Goal: Task Accomplishment & Management: Manage account settings

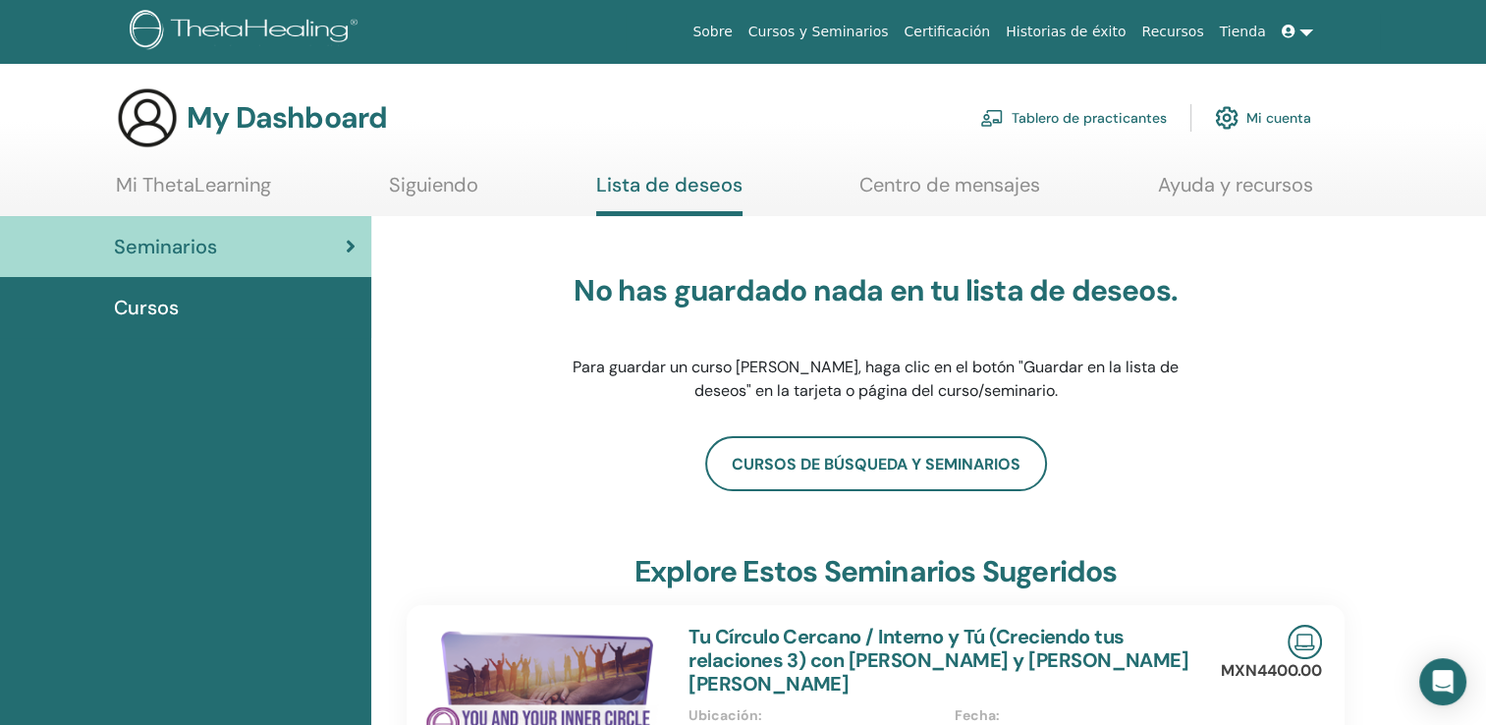
click at [347, 238] on icon at bounding box center [351, 247] width 10 height 20
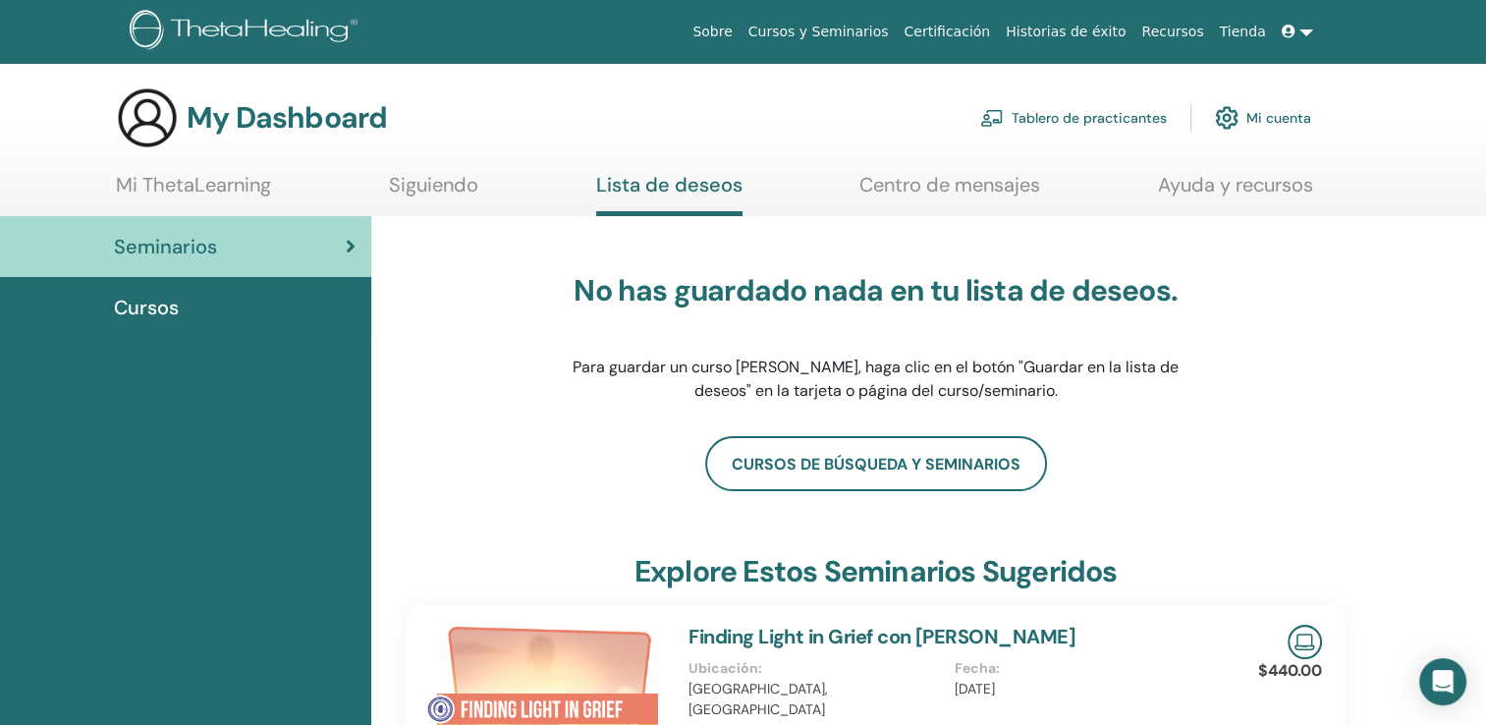
click at [1294, 138] on link "Mi cuenta" at bounding box center [1263, 117] width 96 height 43
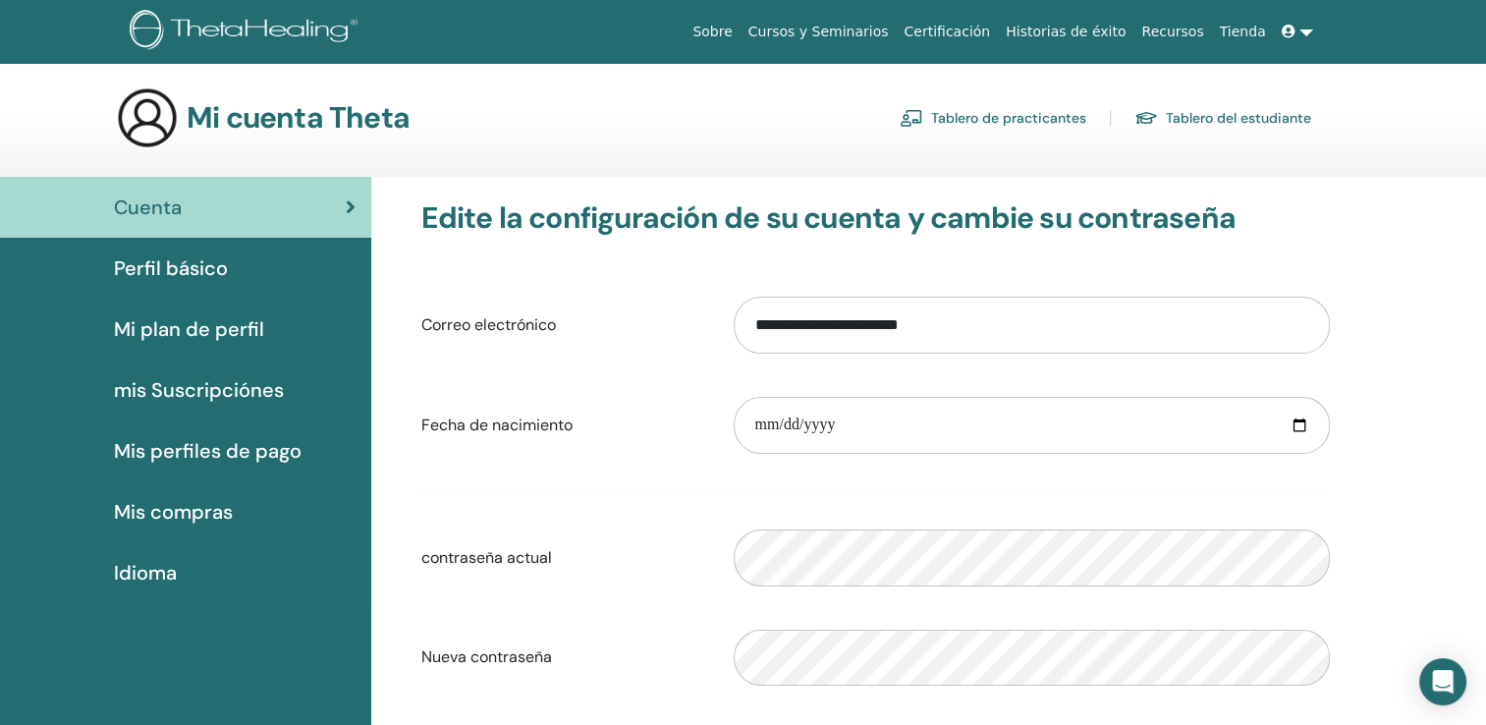
click at [998, 30] on link "Certificación" at bounding box center [947, 32] width 102 height 36
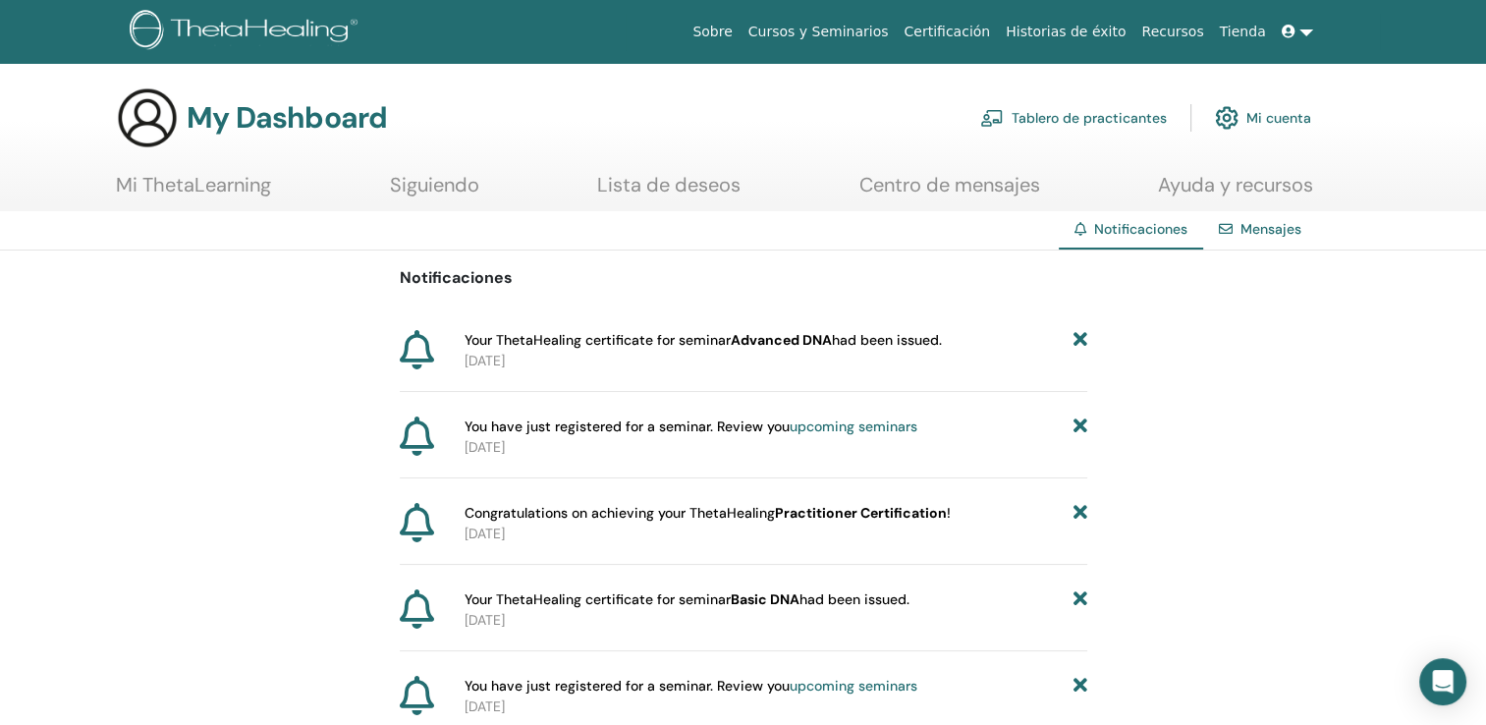
click at [418, 352] on icon at bounding box center [417, 349] width 34 height 39
click at [1080, 338] on icon at bounding box center [1080, 340] width 14 height 21
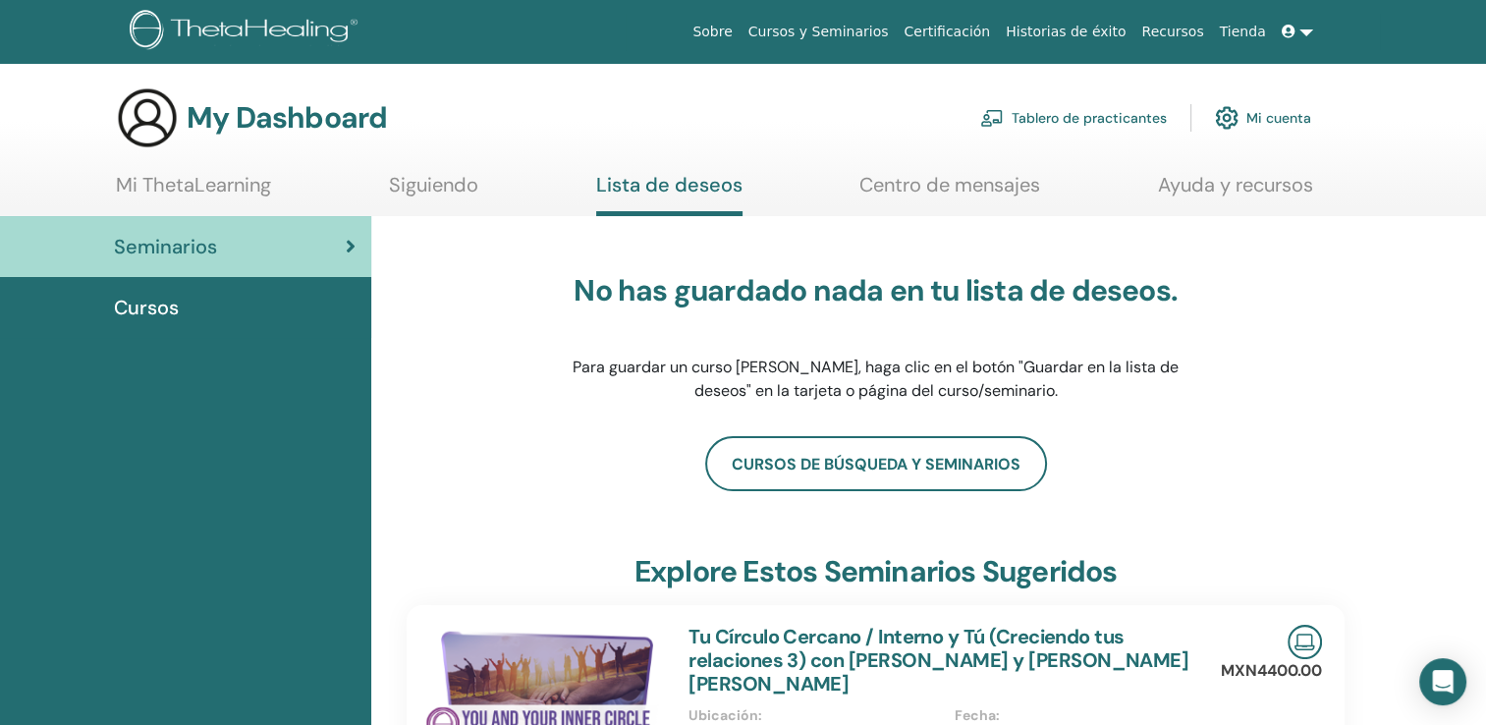
click at [1289, 121] on link "Mi cuenta" at bounding box center [1263, 117] width 96 height 43
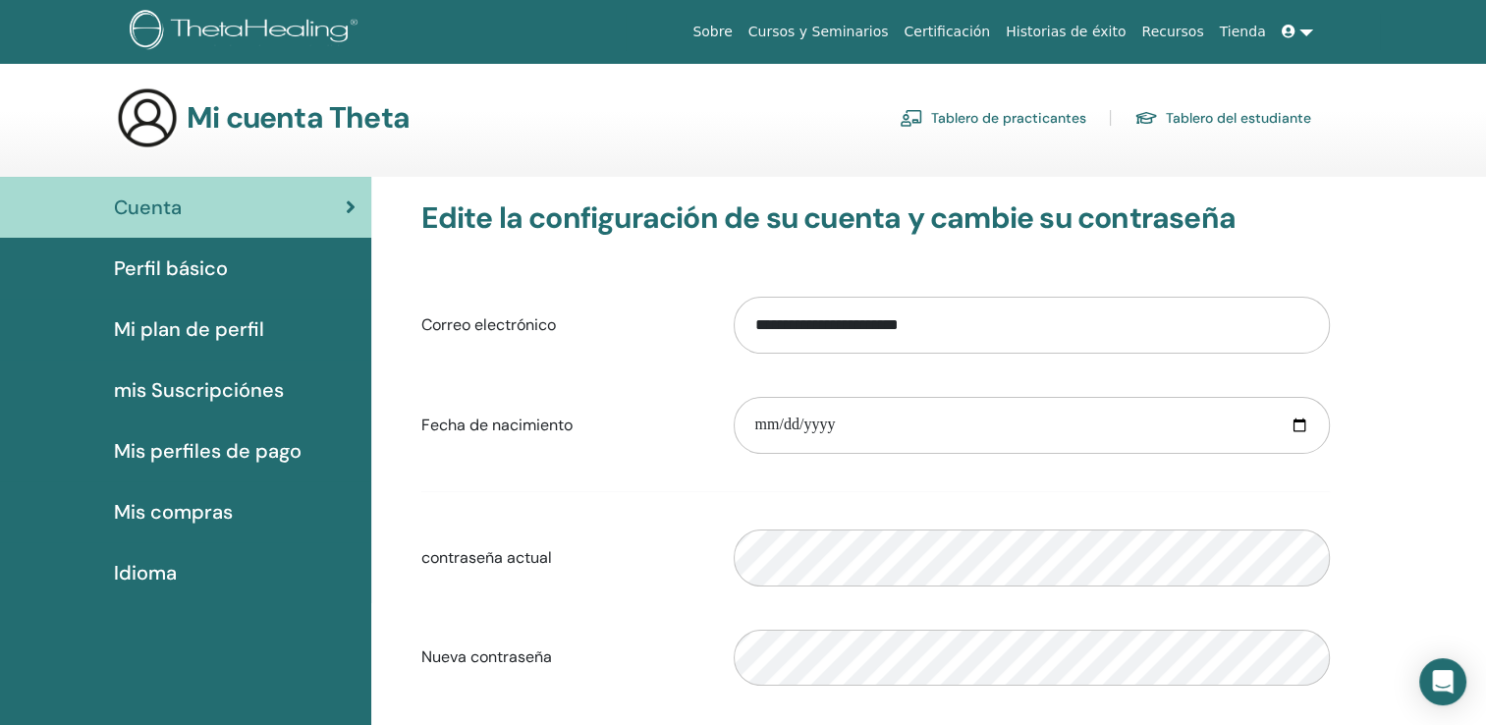
click at [1194, 119] on link "Tablero del estudiante" at bounding box center [1222, 117] width 177 height 31
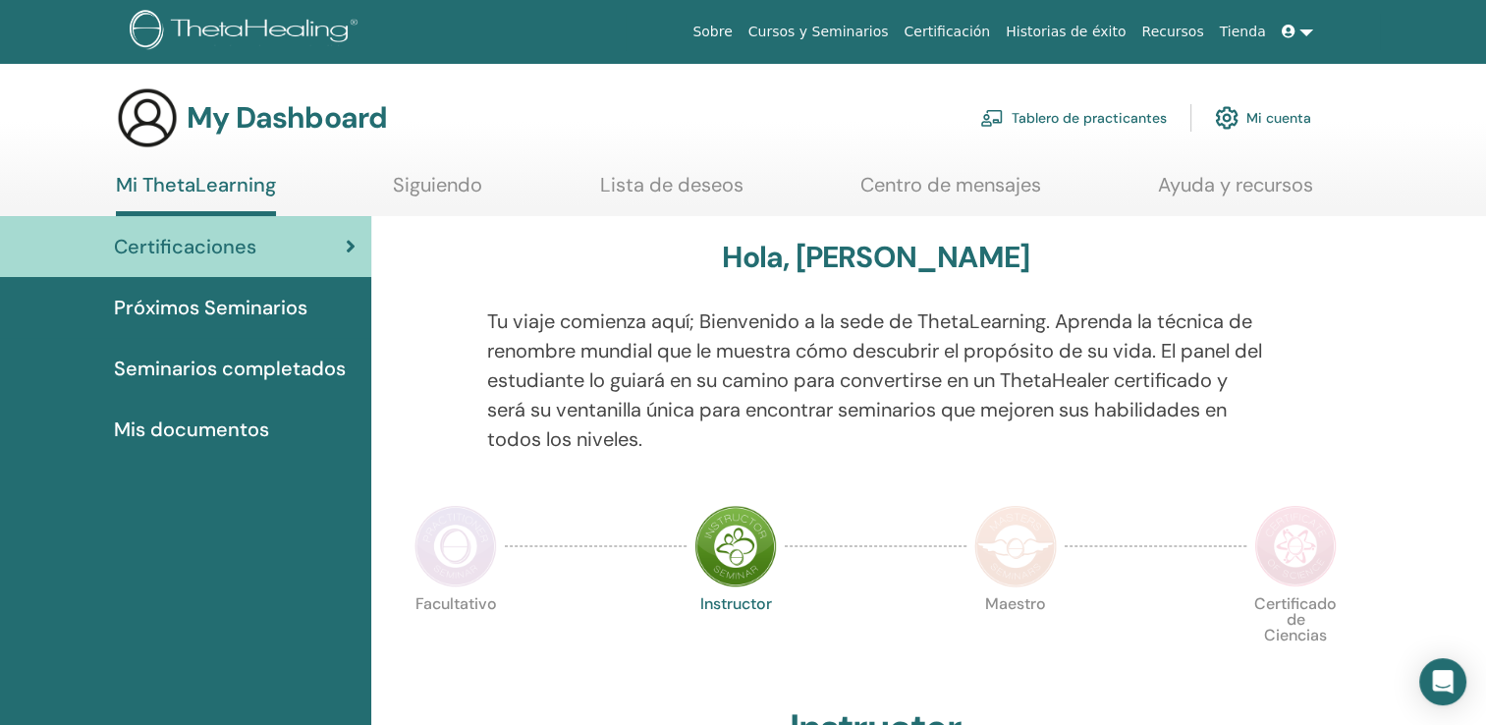
click at [242, 308] on span "Próximos Seminarios" at bounding box center [210, 307] width 193 height 29
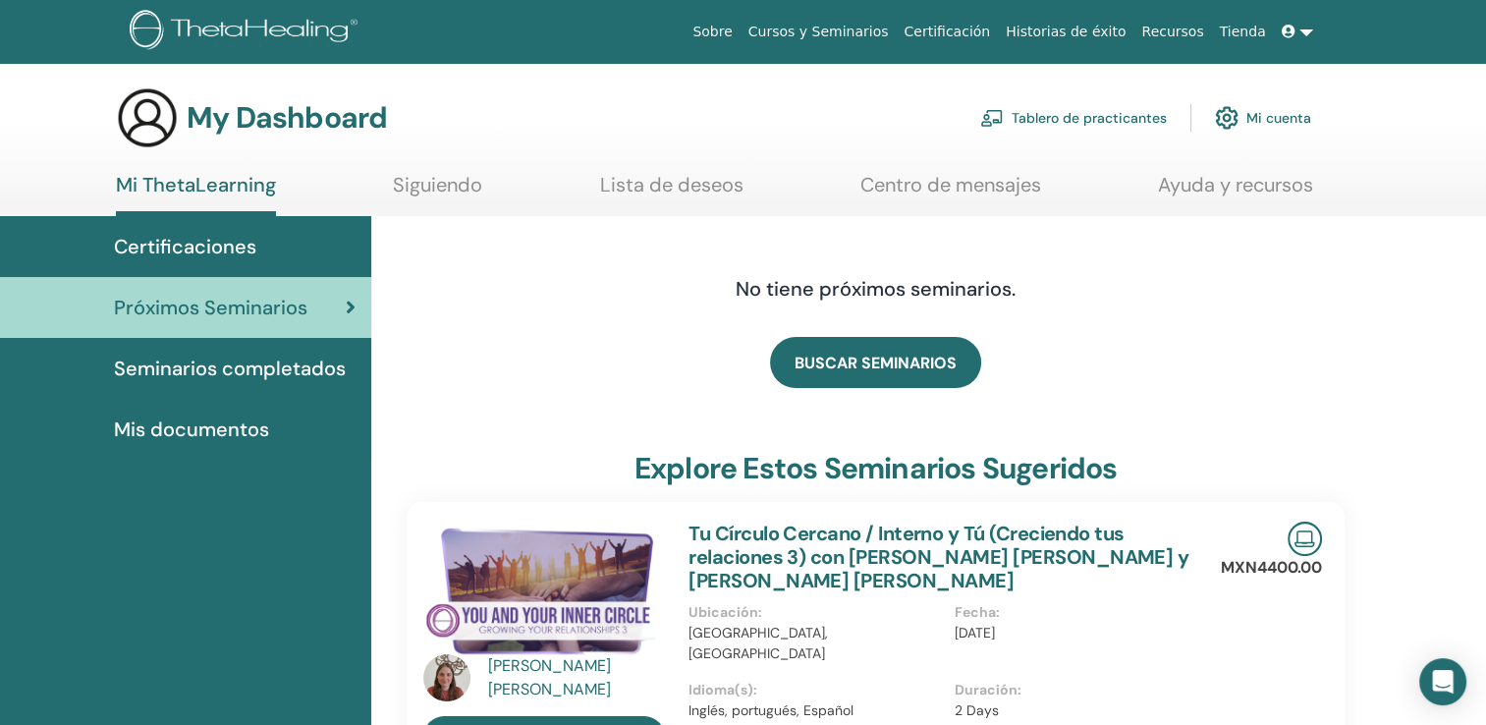
click at [169, 244] on span "Certificaciones" at bounding box center [185, 246] width 142 height 29
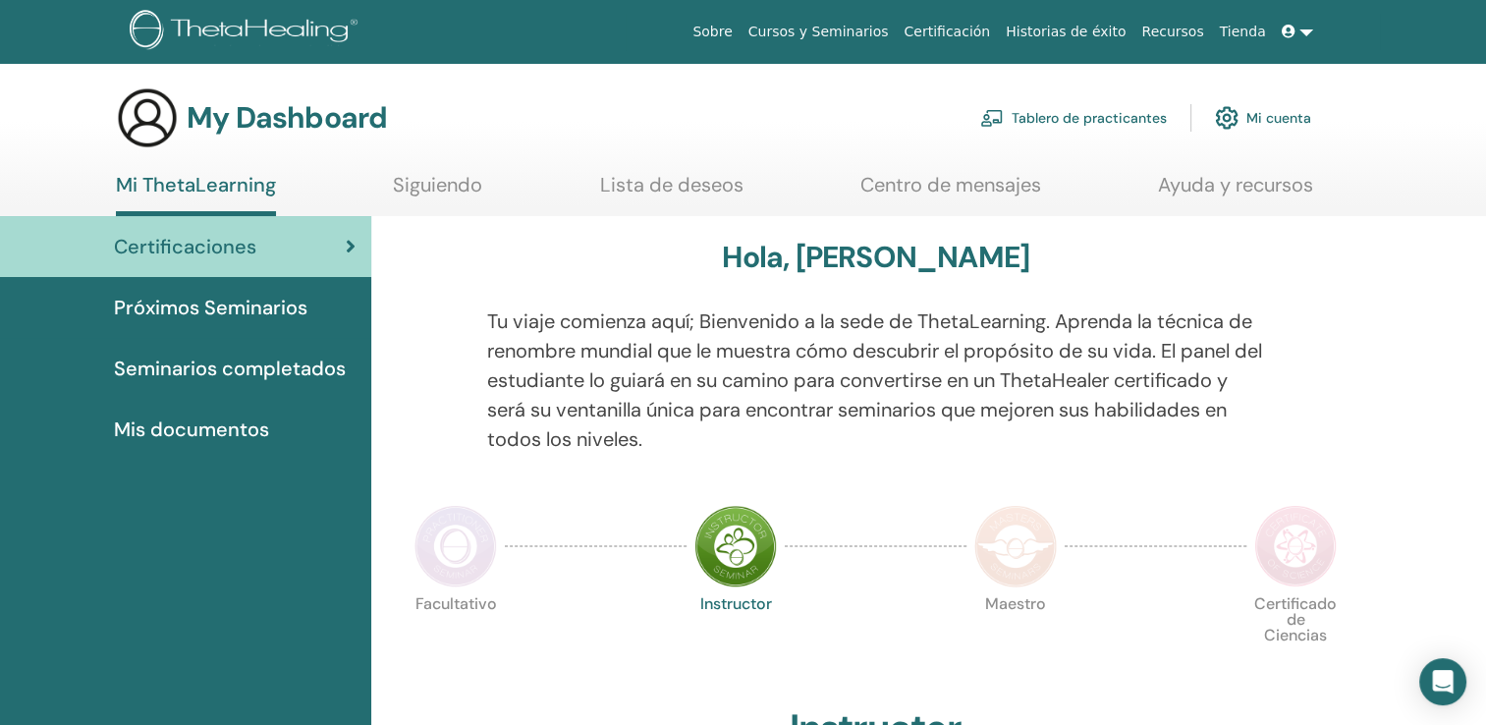
click at [1270, 123] on link "Mi cuenta" at bounding box center [1263, 117] width 96 height 43
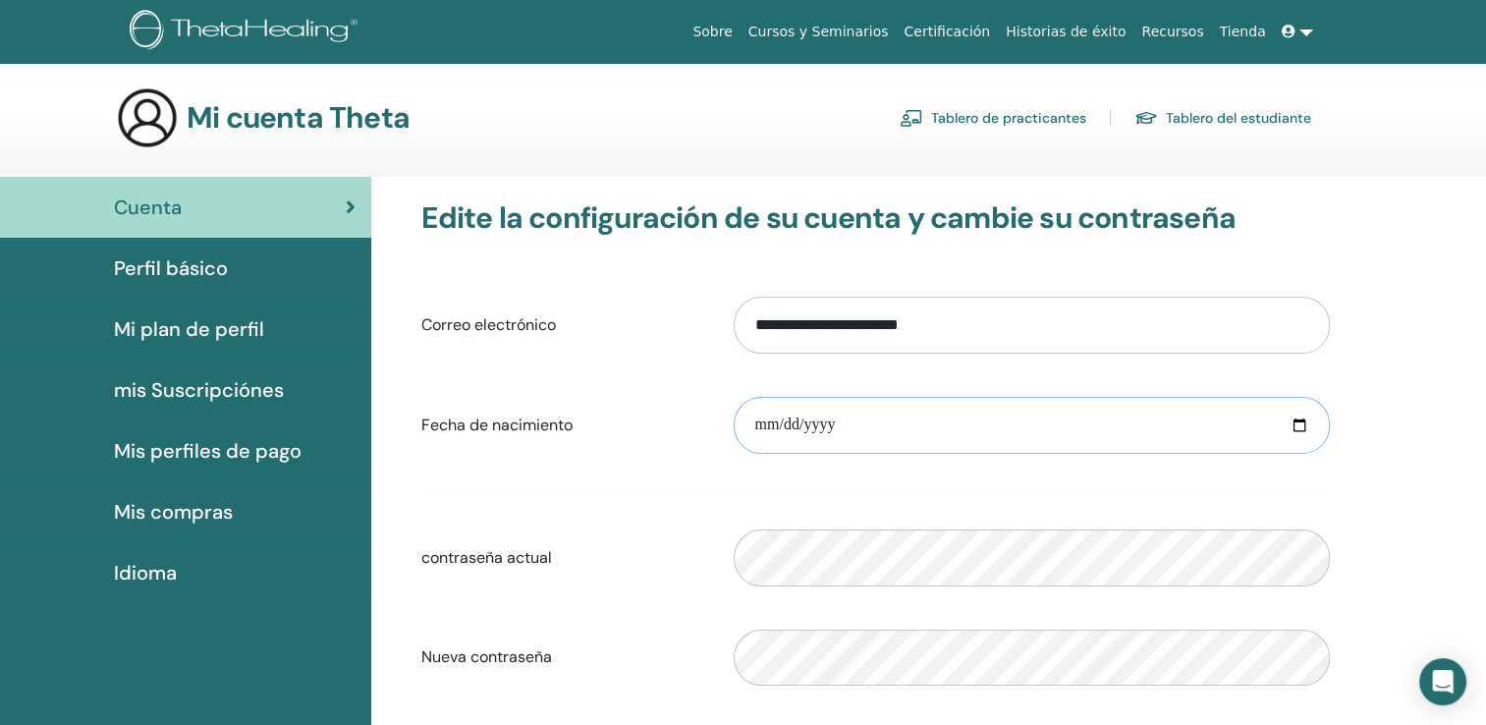
click at [750, 418] on input "date" at bounding box center [1032, 425] width 596 height 57
type input "**********"
click at [190, 257] on span "Perfil básico" at bounding box center [171, 267] width 114 height 29
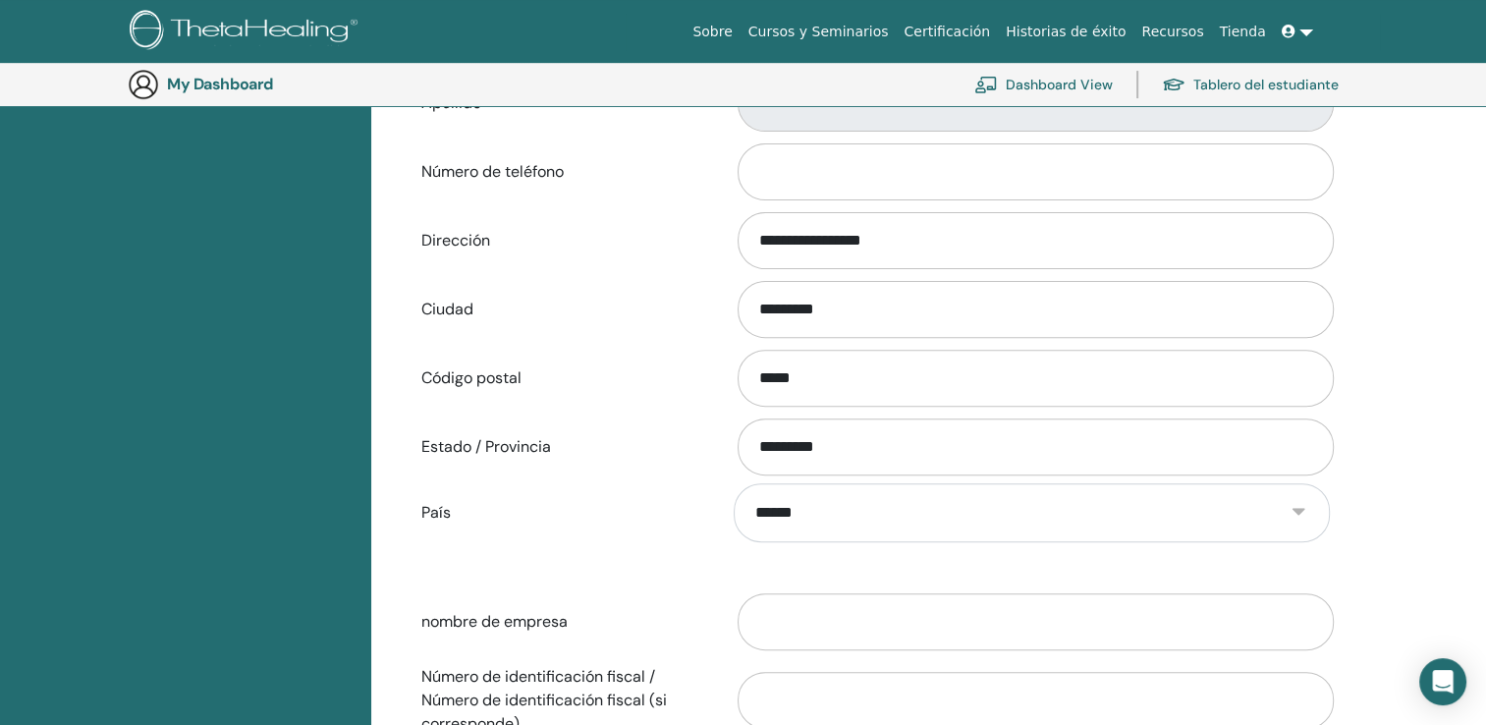
scroll to position [607, 0]
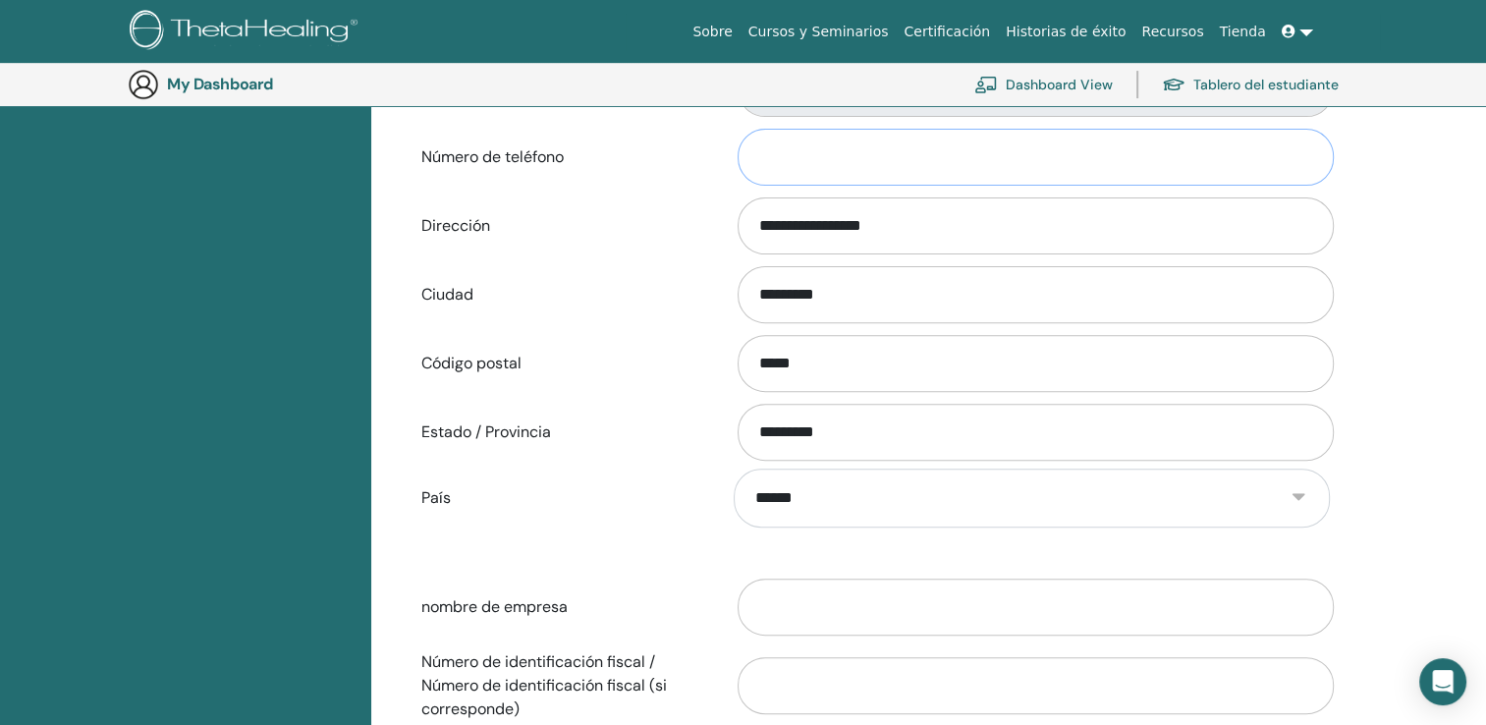
click at [751, 162] on input "Número de teléfono" at bounding box center [1036, 157] width 596 height 57
type input "**********"
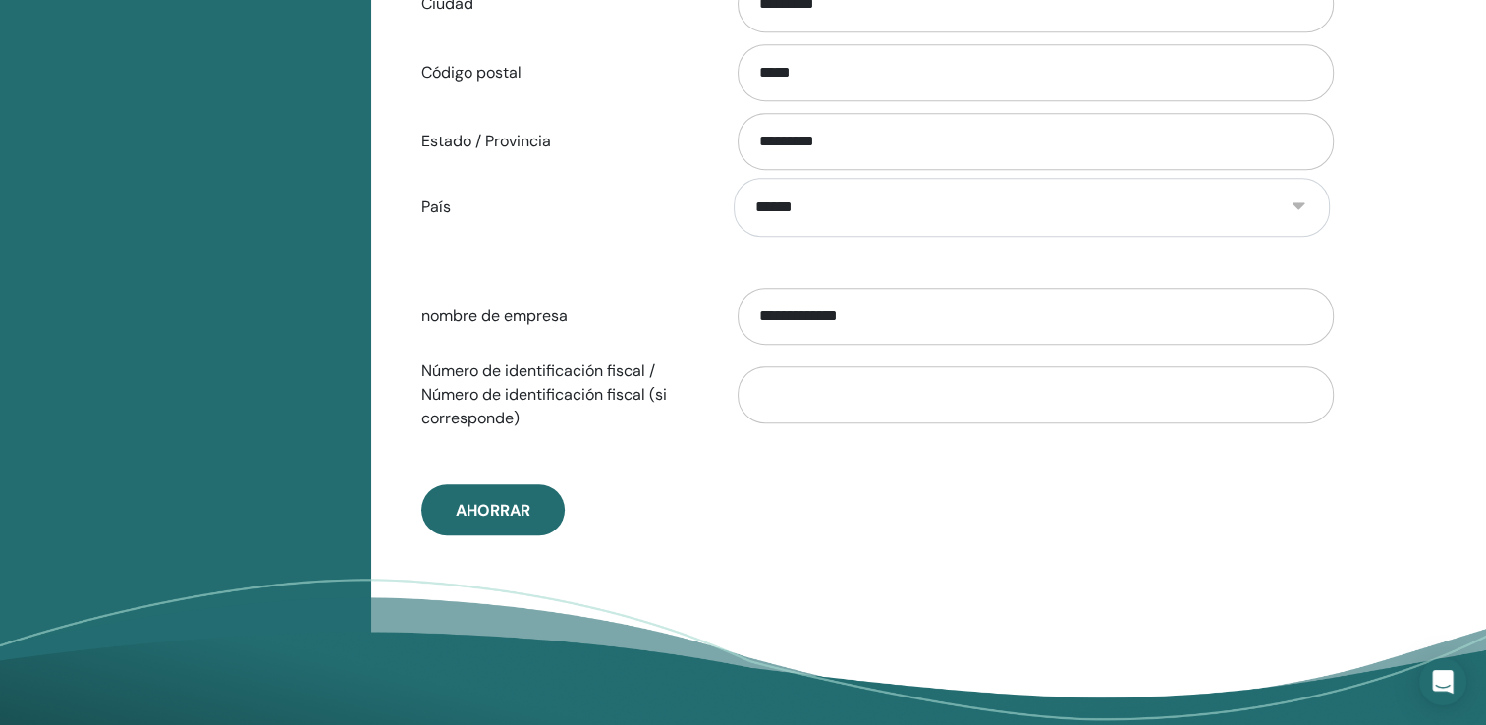
scroll to position [905, 0]
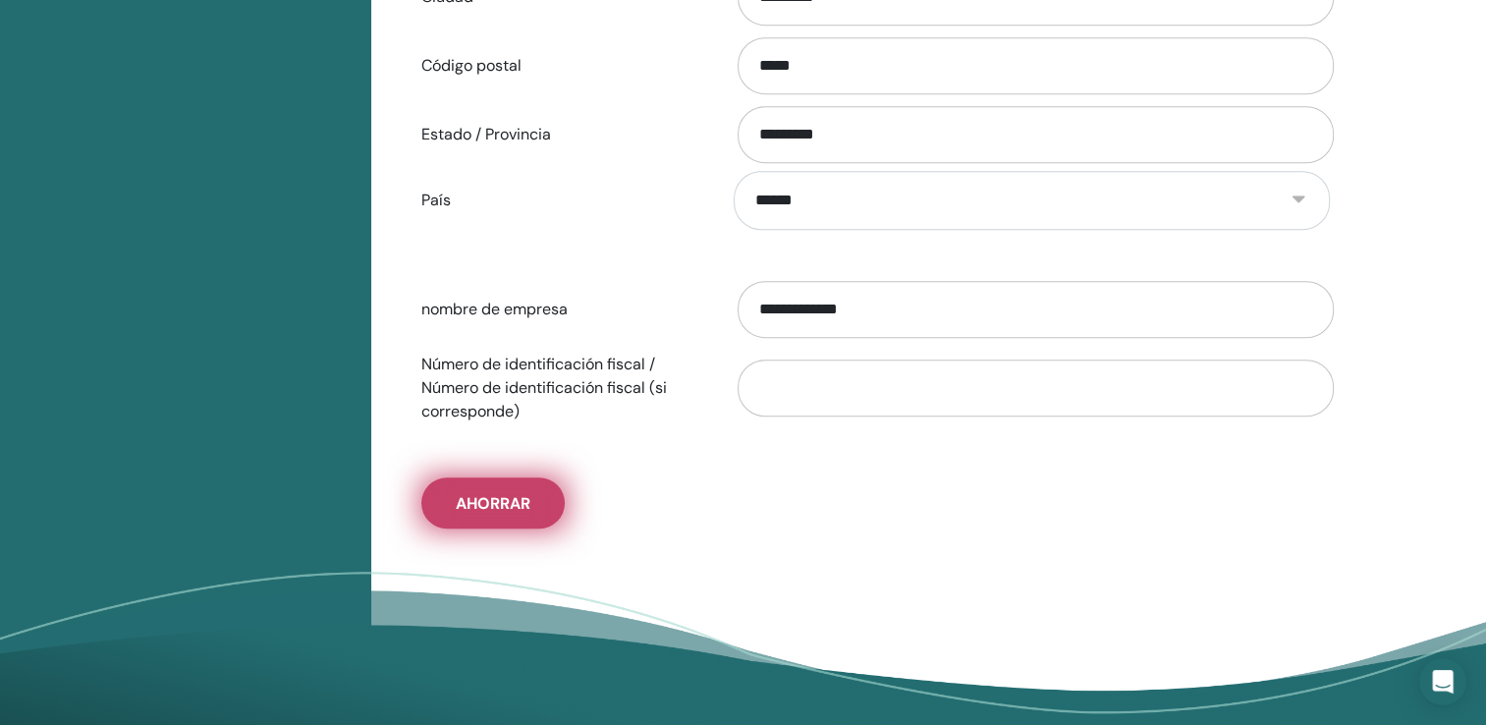
type input "**********"
click at [506, 487] on button "Ahorrar" at bounding box center [492, 502] width 143 height 51
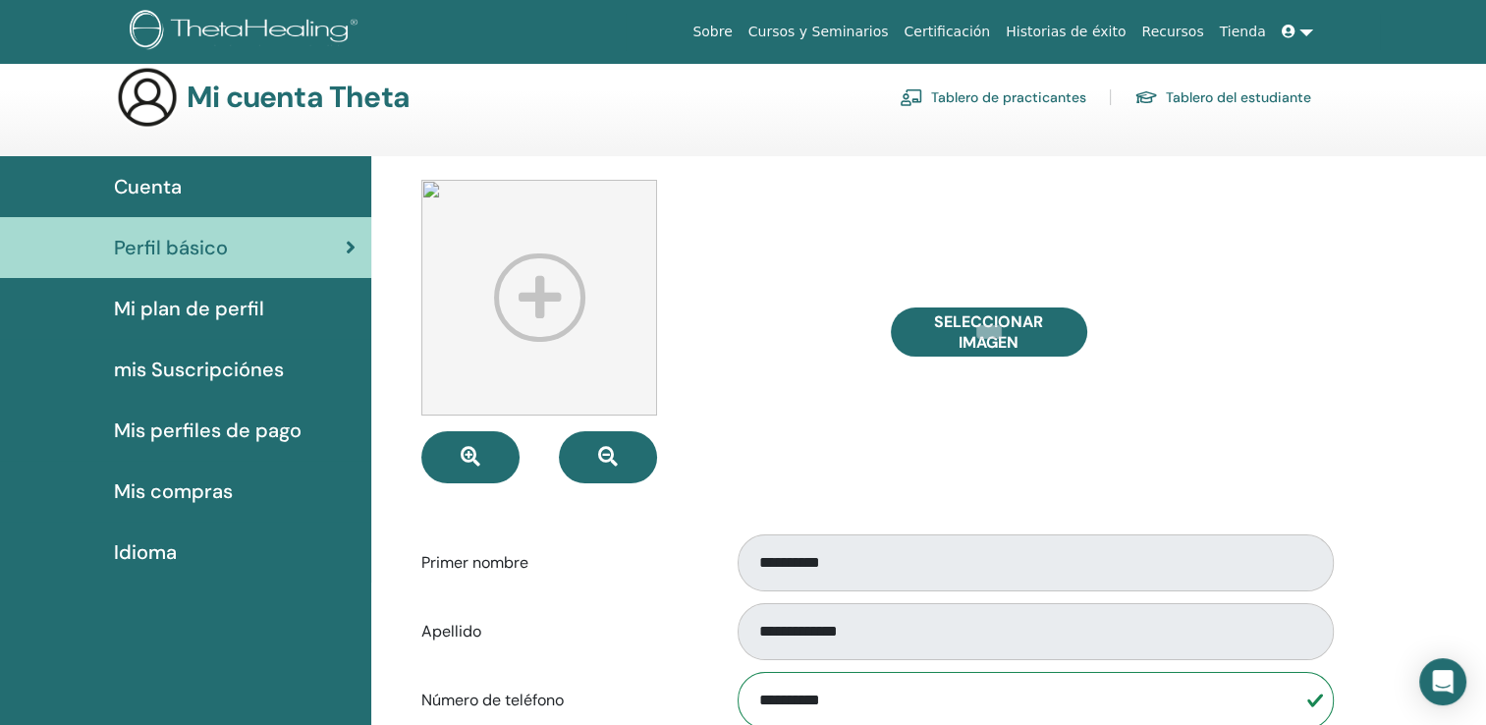
scroll to position [0, 0]
